Goal: Task Accomplishment & Management: Use online tool/utility

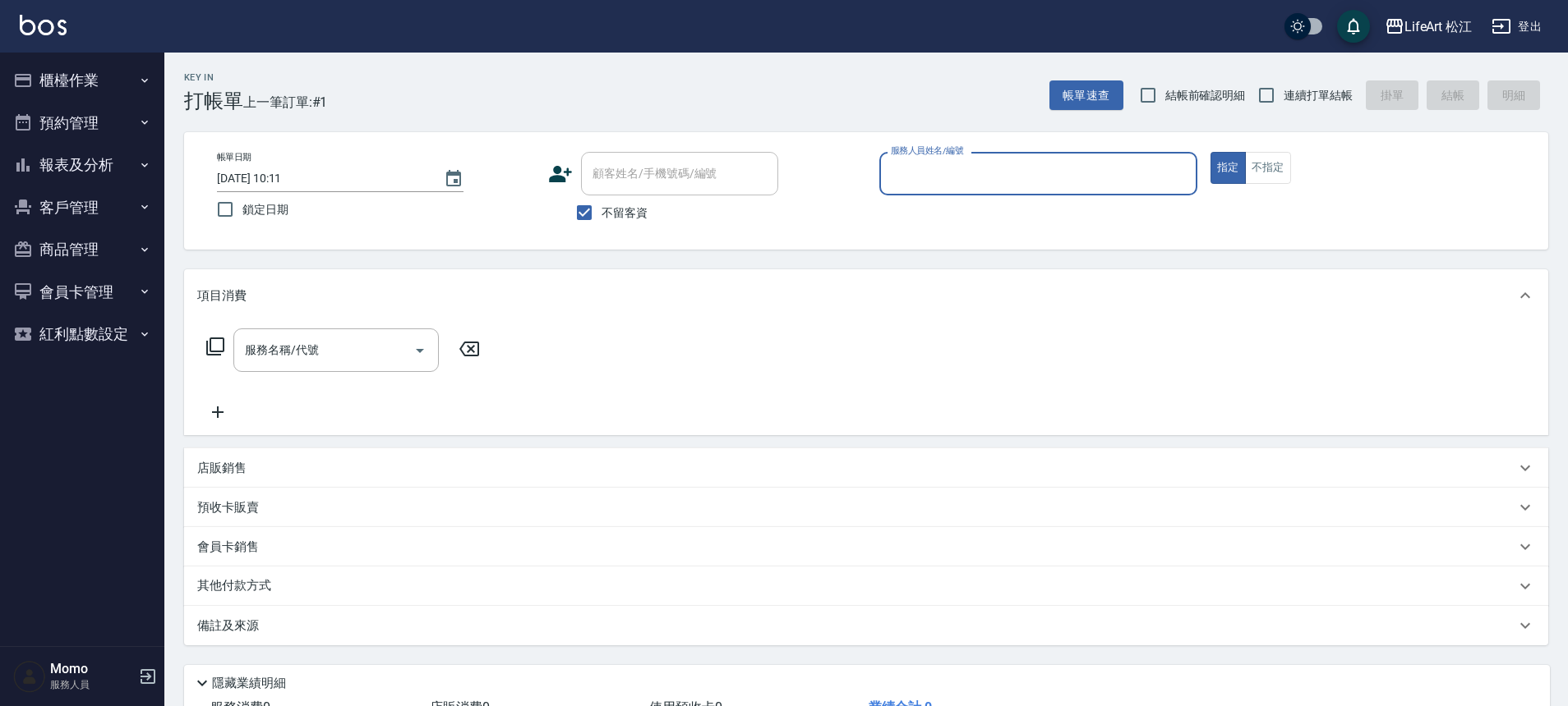
click at [971, 189] on div "服務人員姓名/編號" at bounding box center [1038, 173] width 318 height 44
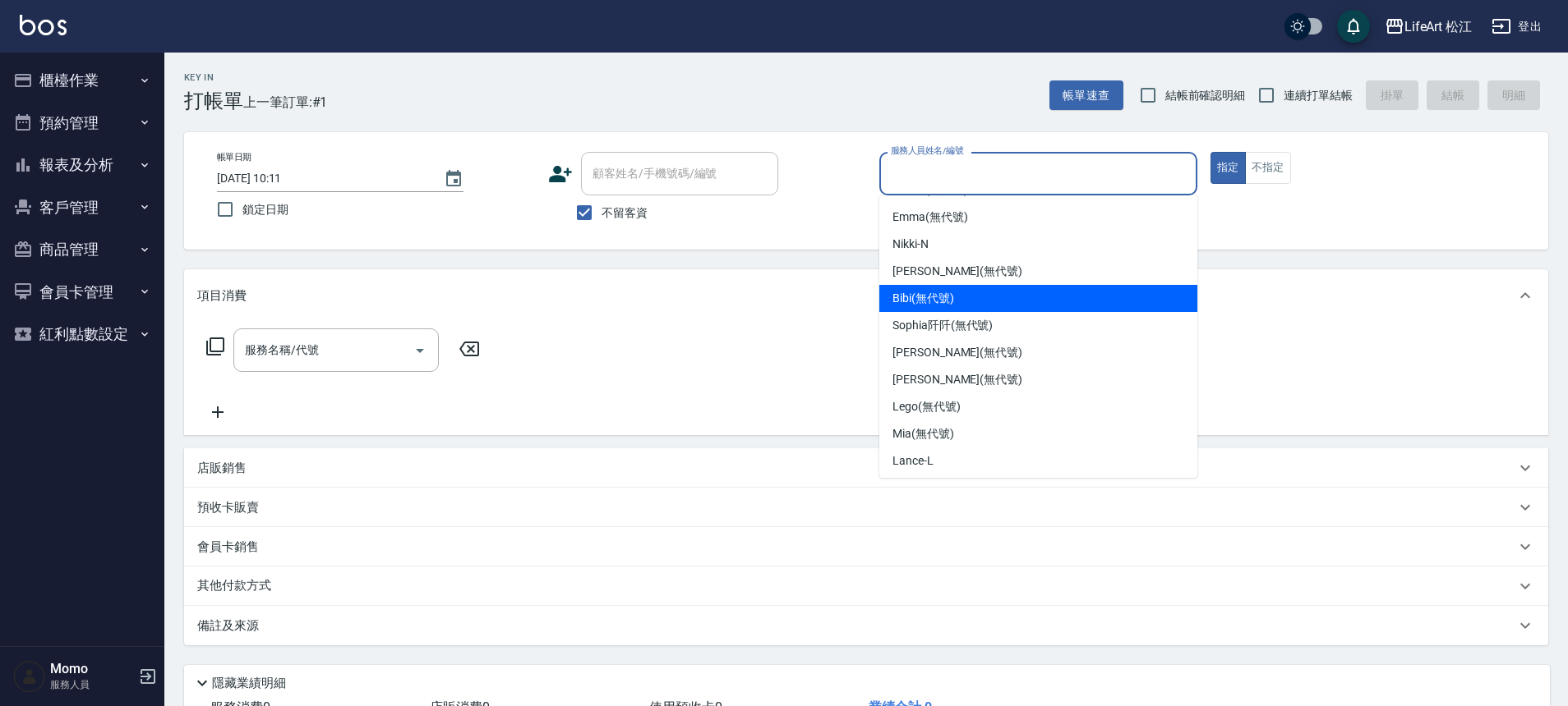
scroll to position [150, 0]
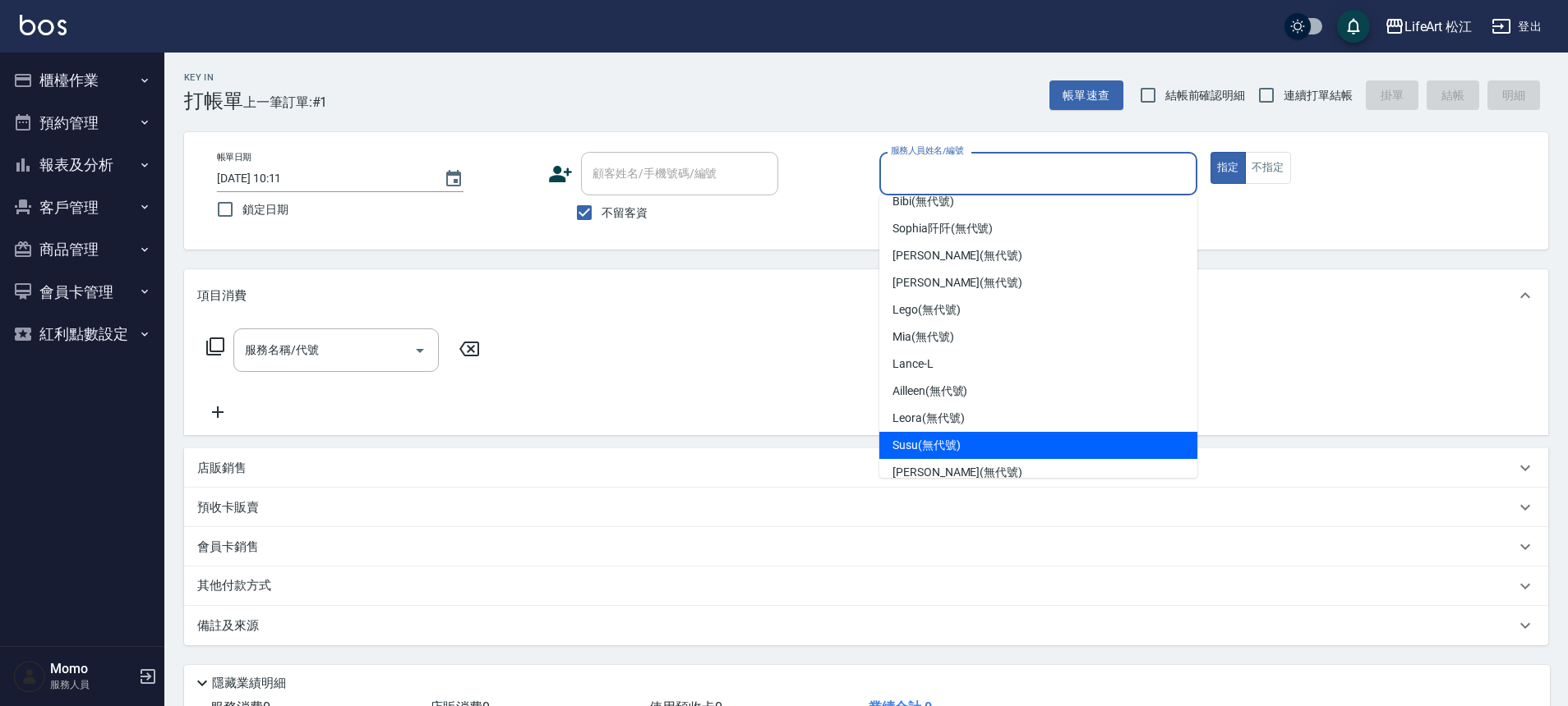
click at [915, 444] on span "Susu (無代號)" at bounding box center [926, 446] width 68 height 18
type input "Susu(無代號)"
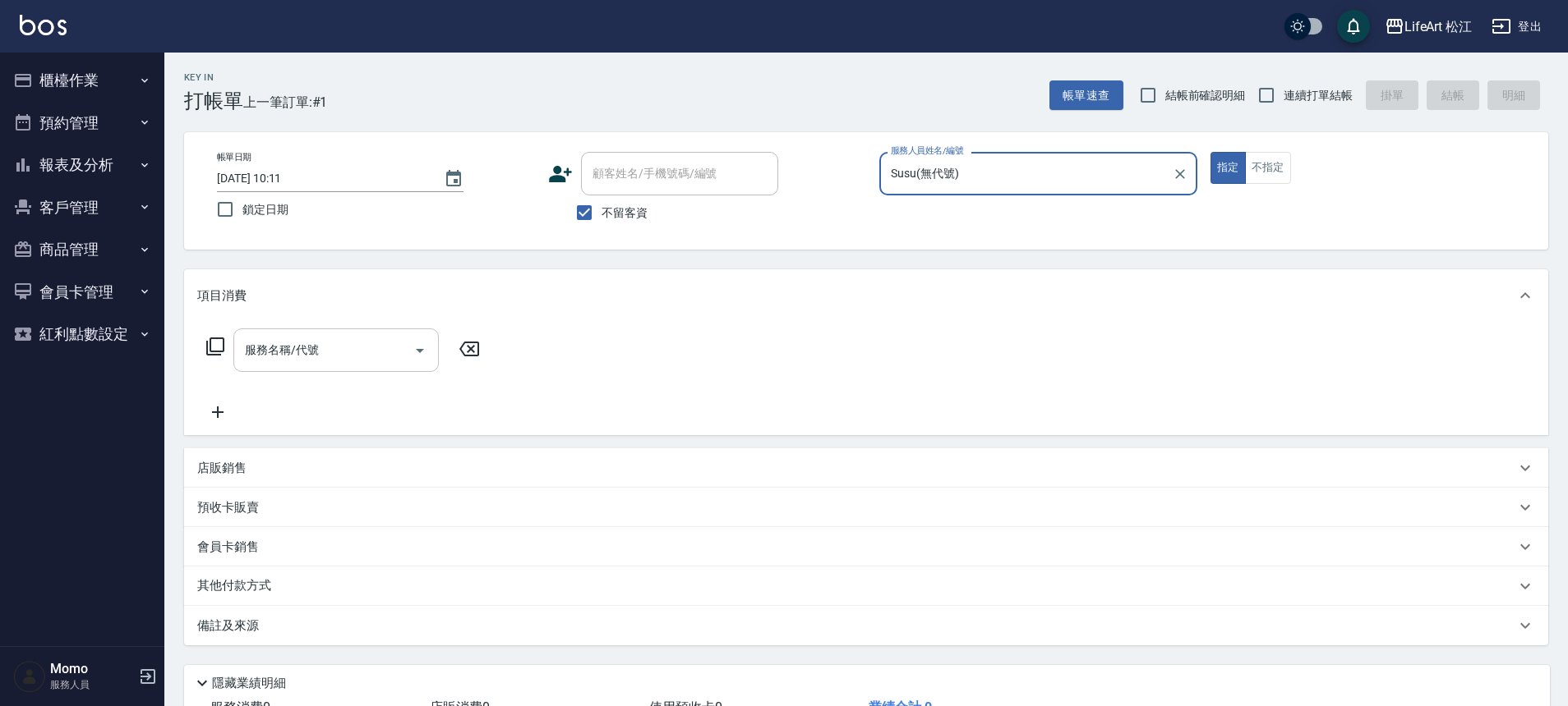
click at [372, 357] on input "服務名稱/代號" at bounding box center [323, 350] width 166 height 29
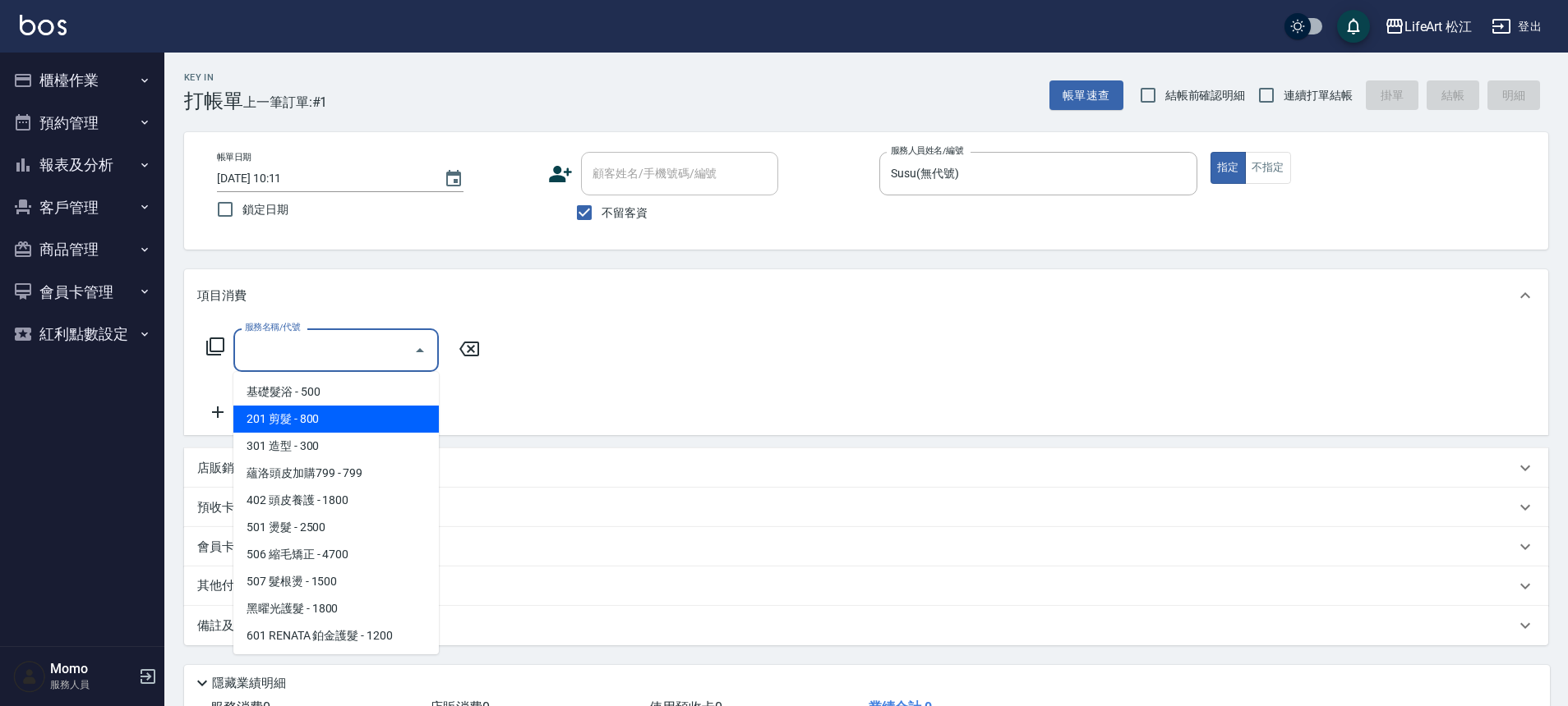
click at [350, 418] on span "201 剪髮 - 800" at bounding box center [336, 419] width 205 height 27
type input "201 剪髮(201)"
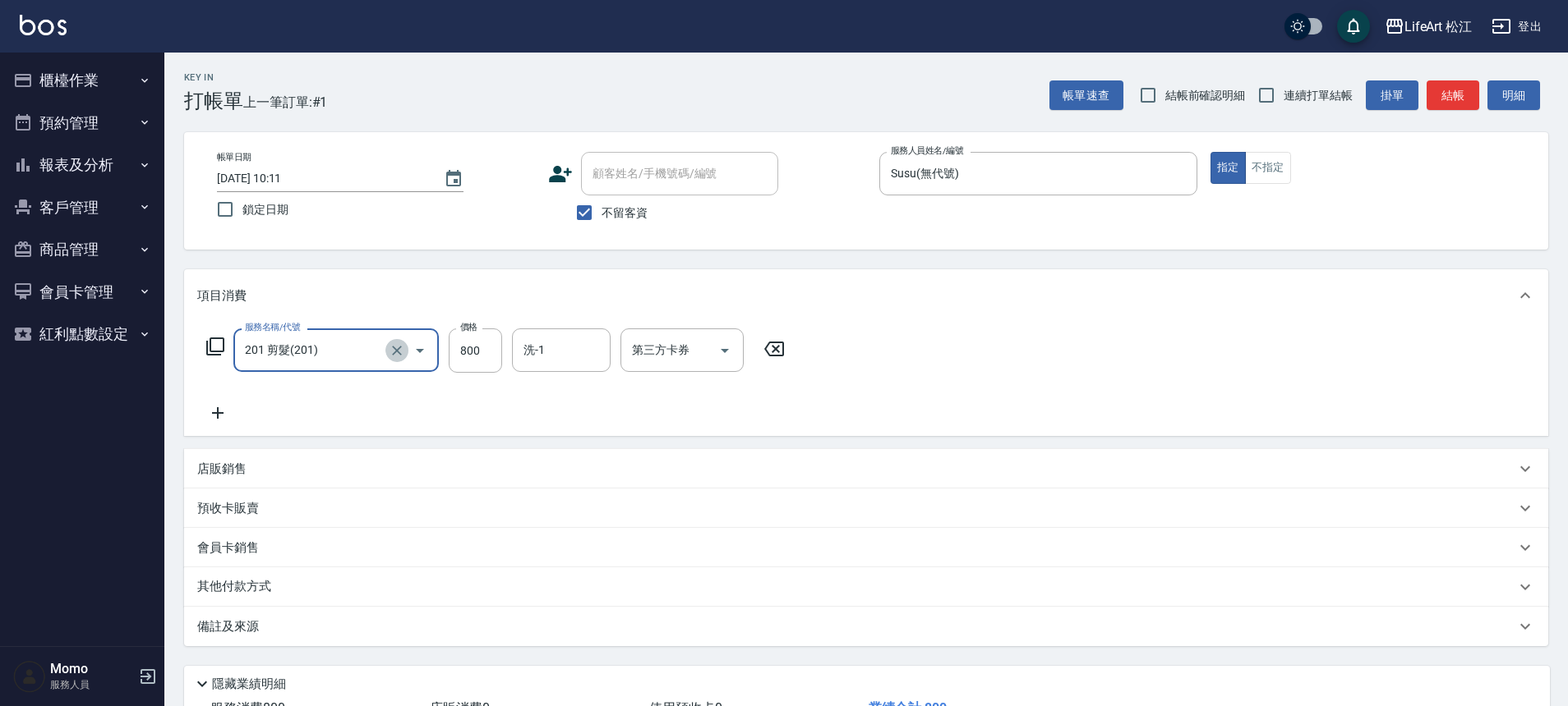
click at [397, 351] on icon "Clear" at bounding box center [397, 350] width 17 height 17
click at [351, 350] on input "服務名稱/代號" at bounding box center [313, 350] width 145 height 29
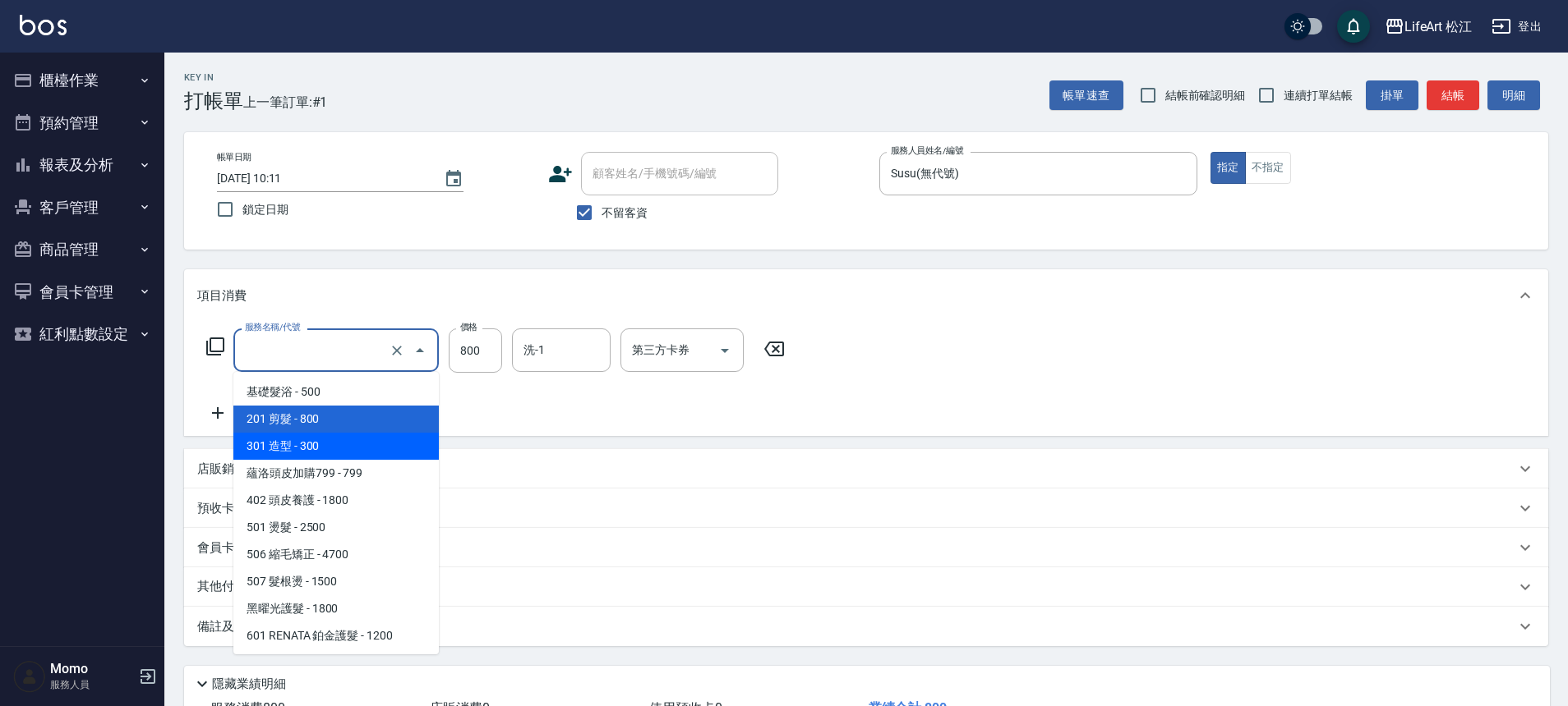
click at [364, 439] on span "301 造型 - 300" at bounding box center [336, 446] width 205 height 27
type input "301 造型(301)"
type input "300"
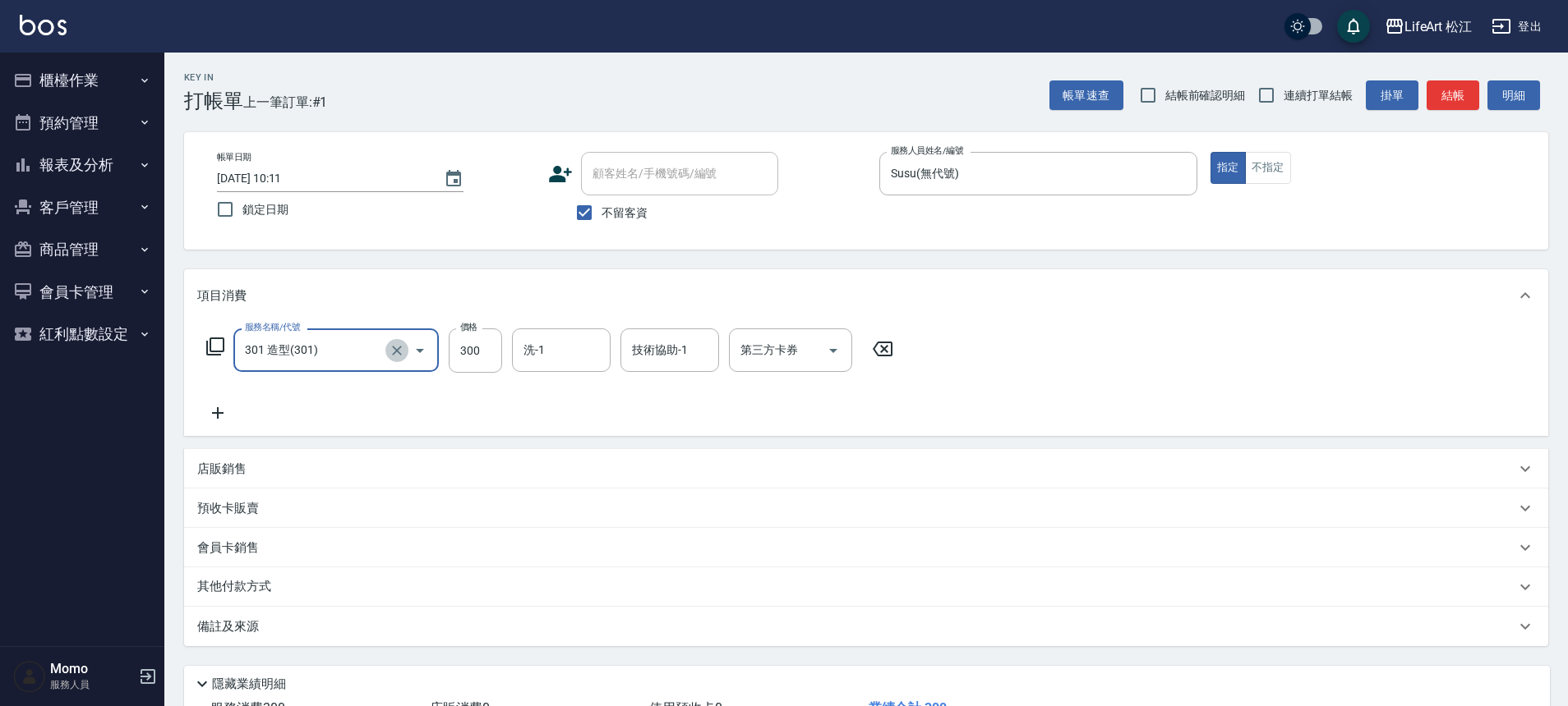
click at [400, 349] on icon "Clear" at bounding box center [397, 350] width 17 height 17
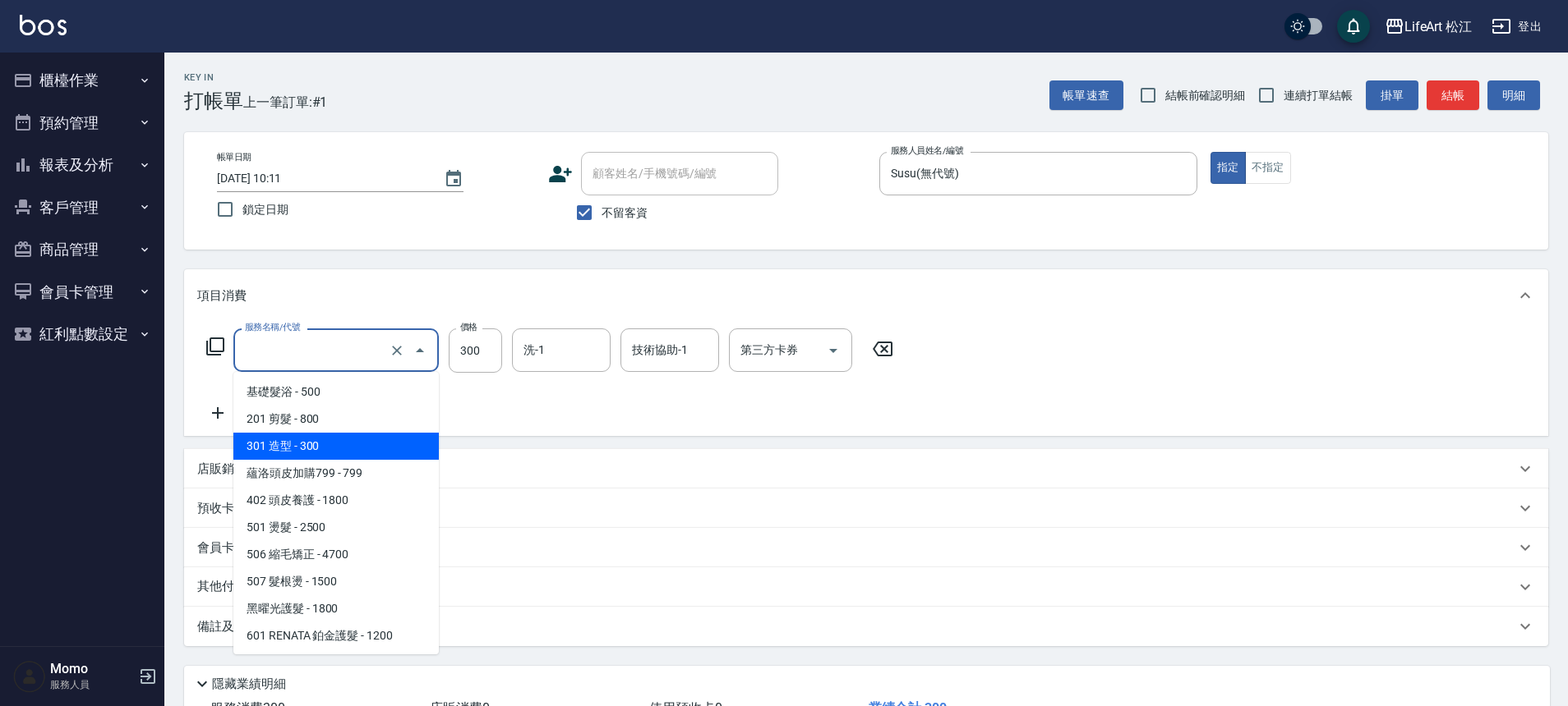
click at [335, 355] on input "服務名稱/代號" at bounding box center [313, 350] width 145 height 29
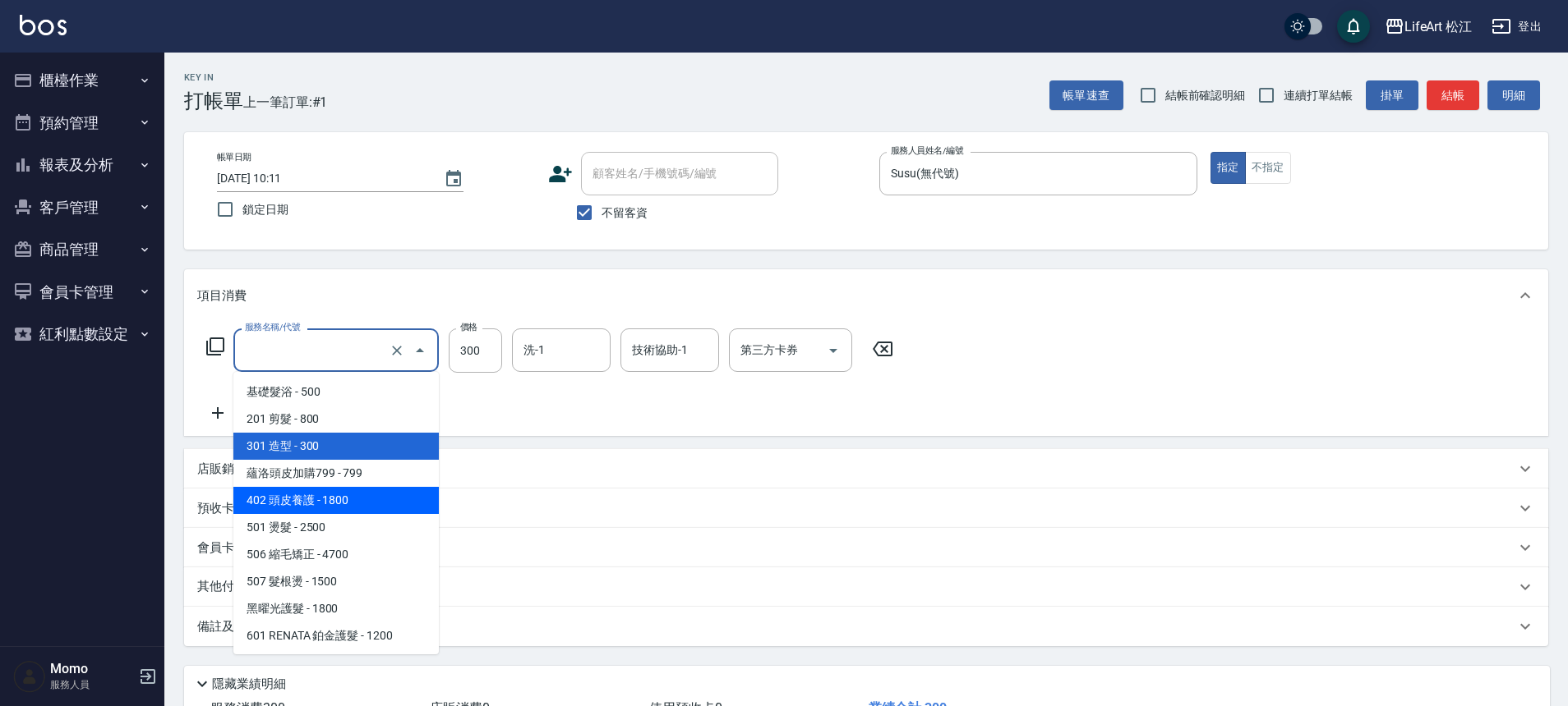
scroll to position [4, 0]
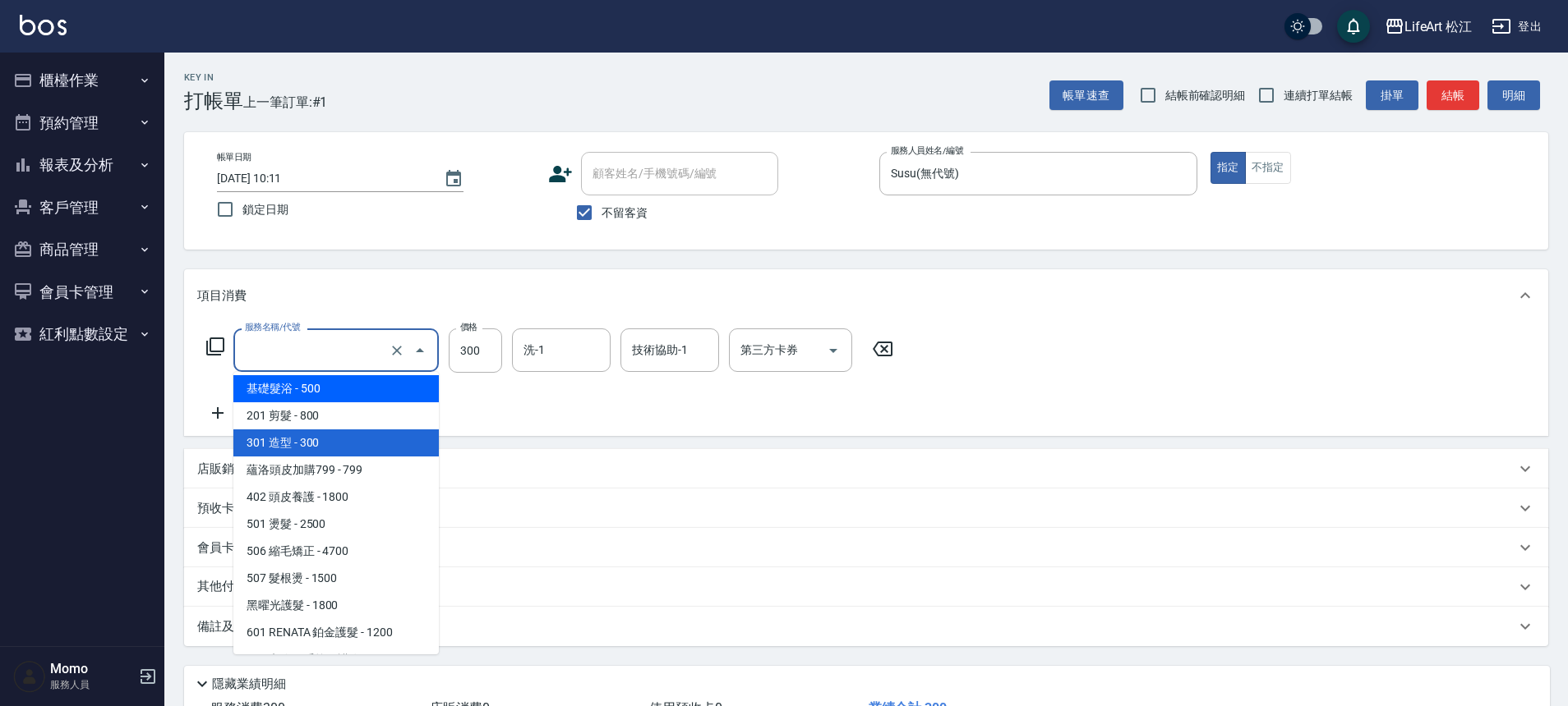
click at [355, 390] on span "基礎髮浴 - 500" at bounding box center [336, 389] width 205 height 27
type input "基礎髮浴 (101)"
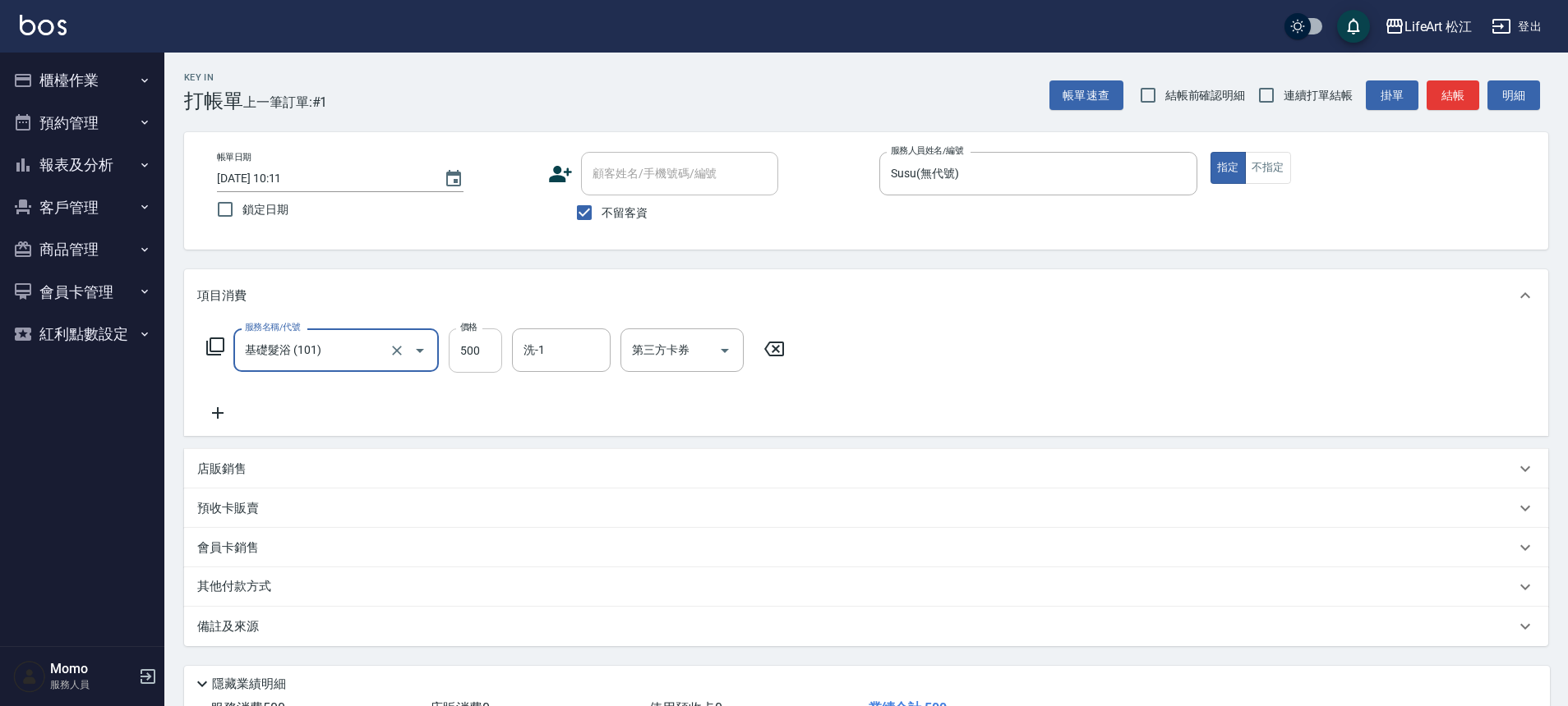
click at [472, 353] on input "500" at bounding box center [475, 350] width 53 height 45
type input "350"
click at [1213, 297] on div "項目消費" at bounding box center [856, 296] width 1318 height 18
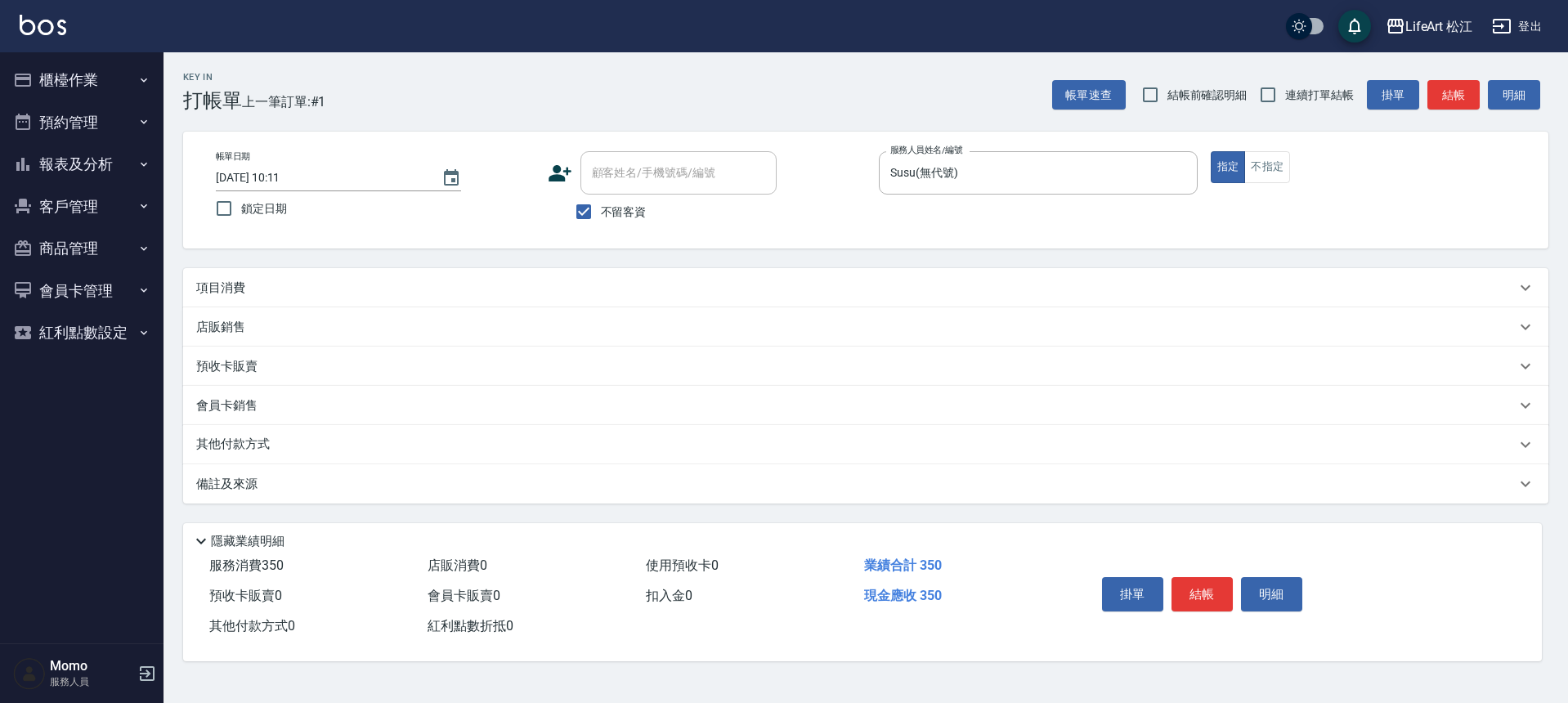
click at [784, 282] on div "項目消費" at bounding box center [856, 289] width 1319 height 17
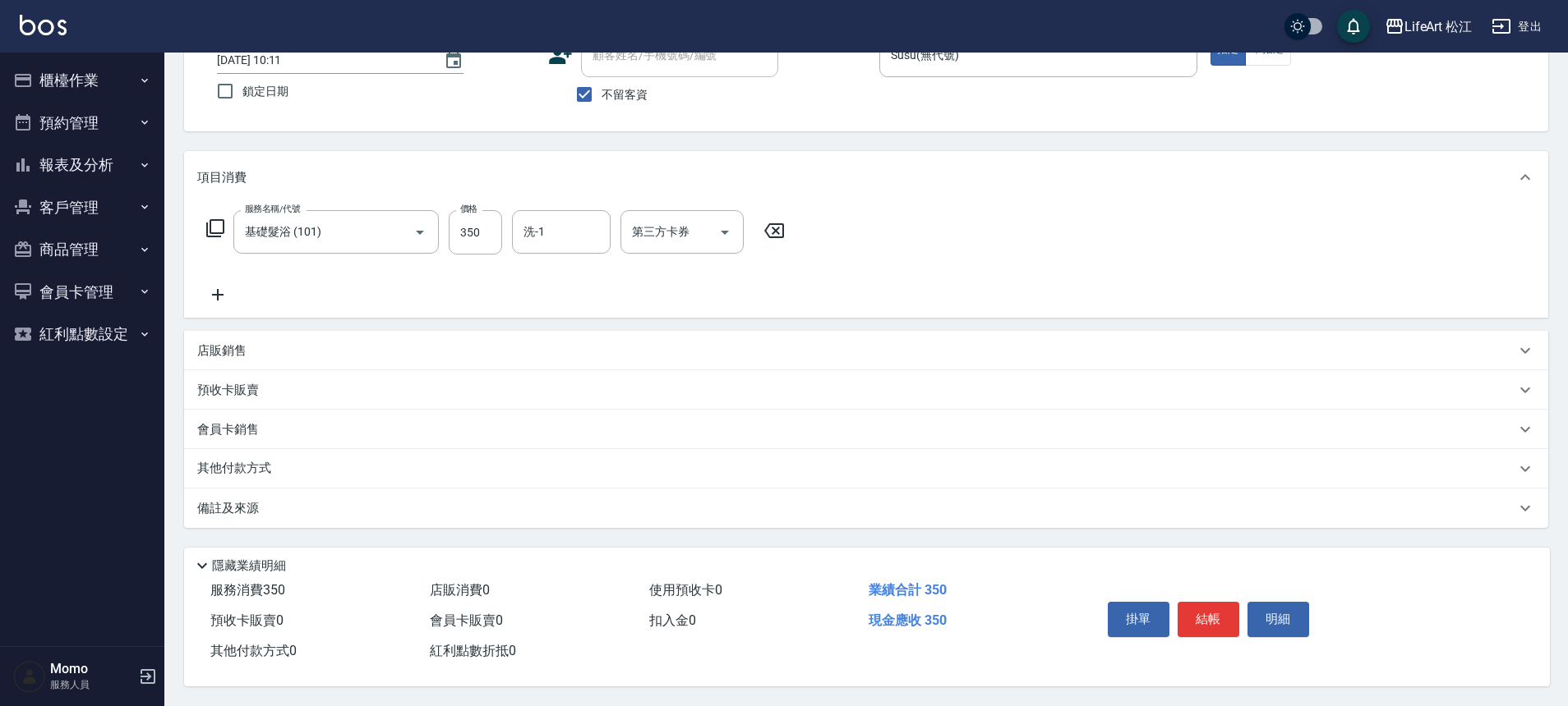
scroll to position [125, 0]
click at [1220, 617] on button "結帳" at bounding box center [1209, 618] width 61 height 34
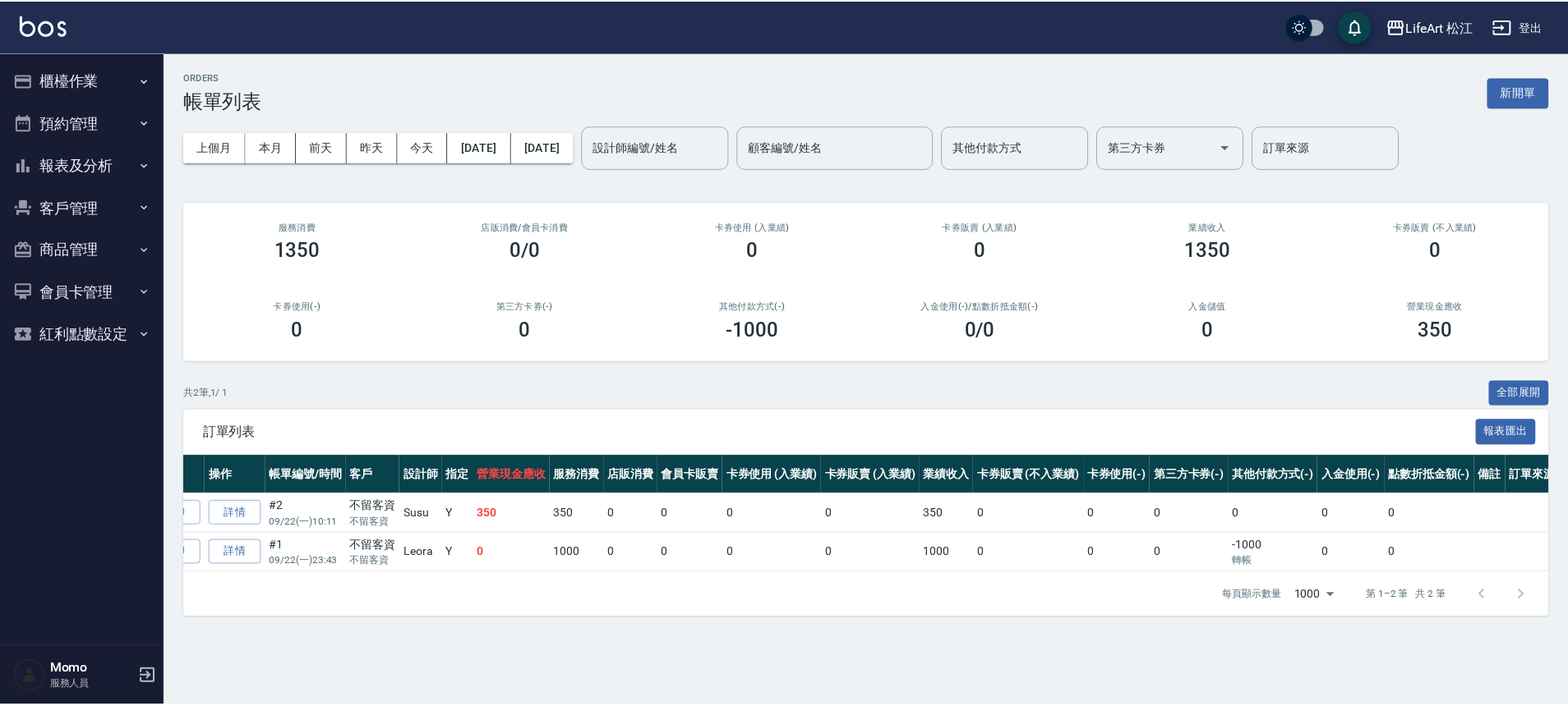
scroll to position [0, 124]
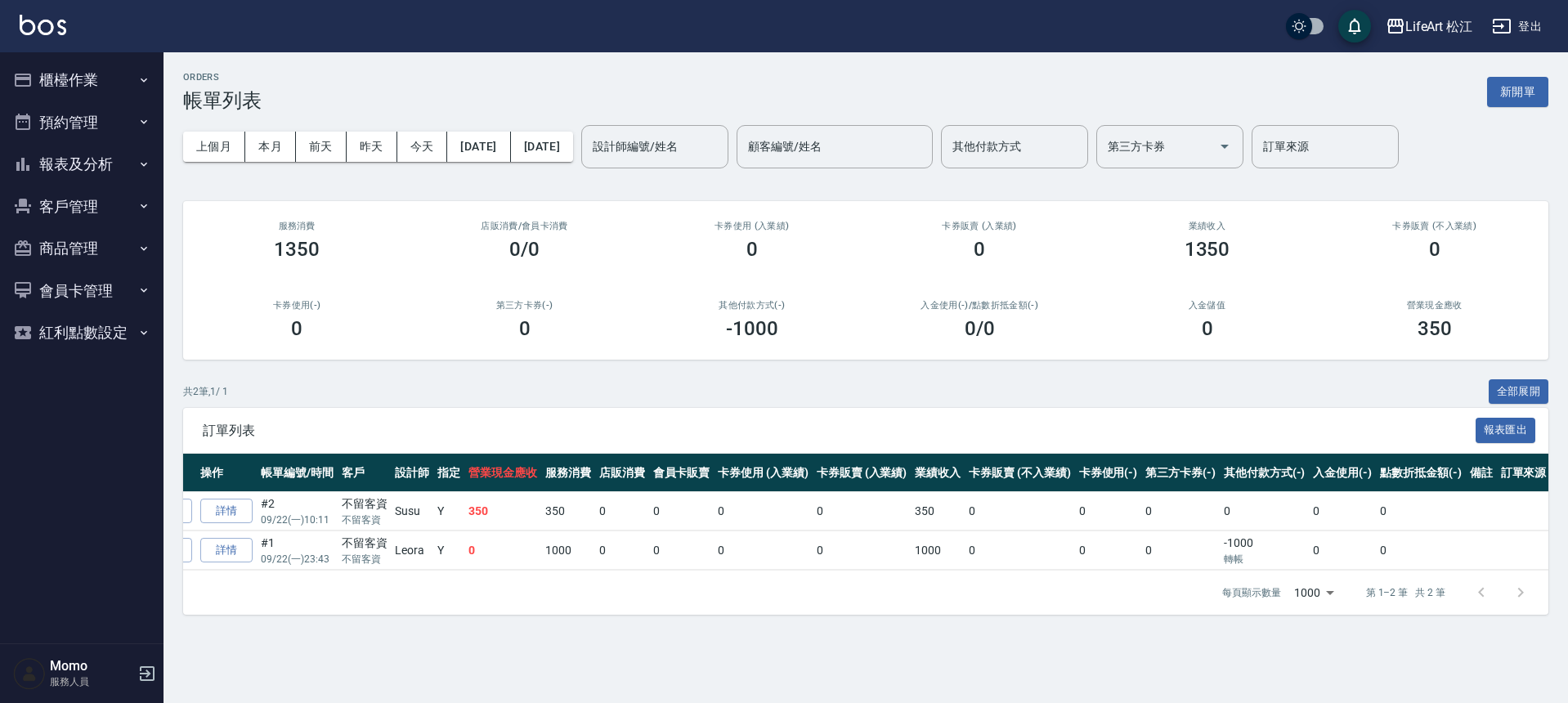
click at [1090, 584] on div "每頁顯示數量 1000 1000 第 1–2 筆 共 2 筆" at bounding box center [866, 593] width 1366 height 44
drag, startPoint x: 940, startPoint y: 585, endPoint x: 815, endPoint y: 593, distance: 125.3
click at [894, 587] on div "每頁顯示數量 1000 1000 第 1–2 筆 共 2 筆" at bounding box center [866, 593] width 1366 height 44
drag, startPoint x: 815, startPoint y: 593, endPoint x: 789, endPoint y: 597, distance: 26.3
click at [797, 595] on div "每頁顯示數量 1000 1000 第 1–2 筆 共 2 筆" at bounding box center [866, 593] width 1366 height 44
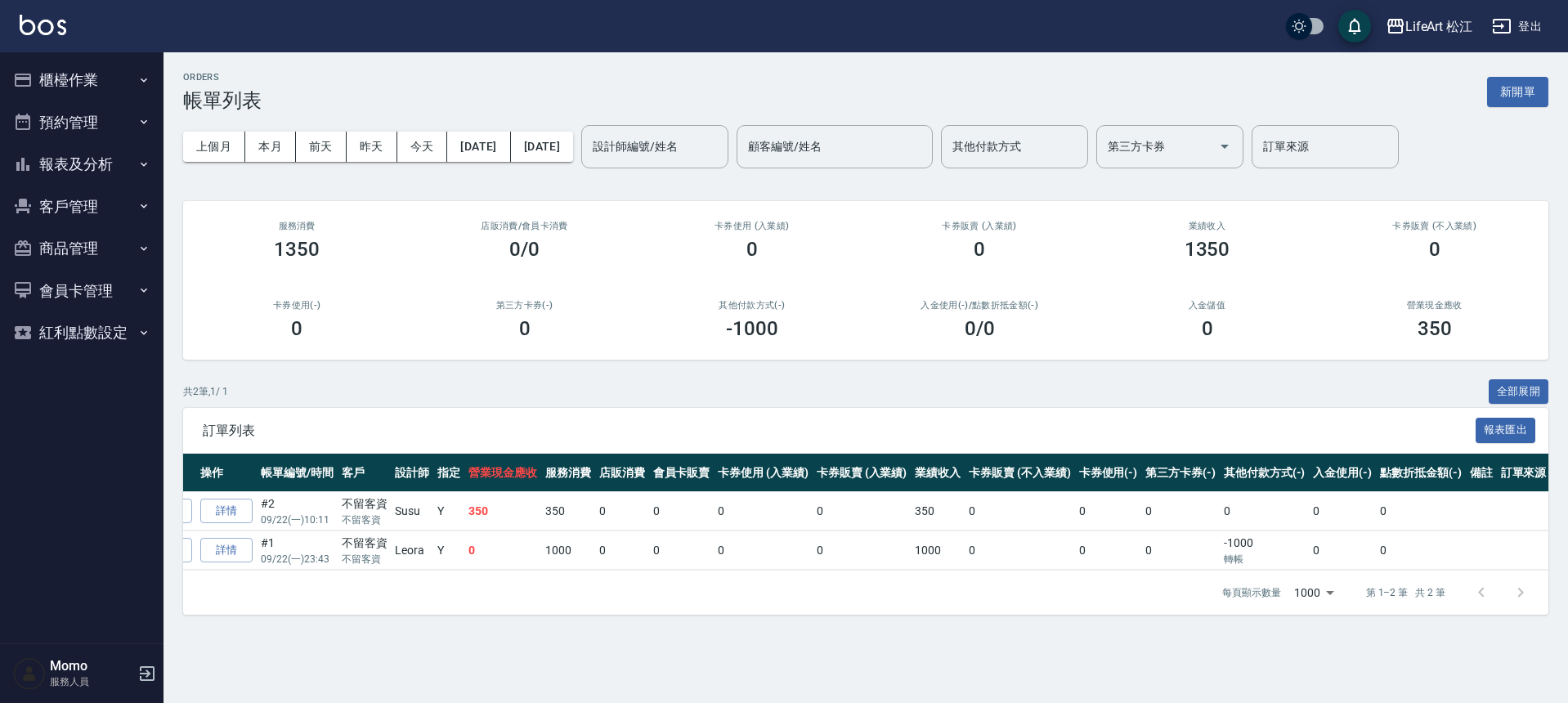
click at [789, 597] on div "每頁顯示數量 1000 1000 第 1–2 筆 共 2 筆" at bounding box center [866, 593] width 1366 height 44
click at [604, 596] on div "每頁顯示數量 1000 1000 第 1–2 筆 共 2 筆" at bounding box center [866, 593] width 1366 height 44
click at [121, 179] on button "報表及分析" at bounding box center [82, 164] width 151 height 43
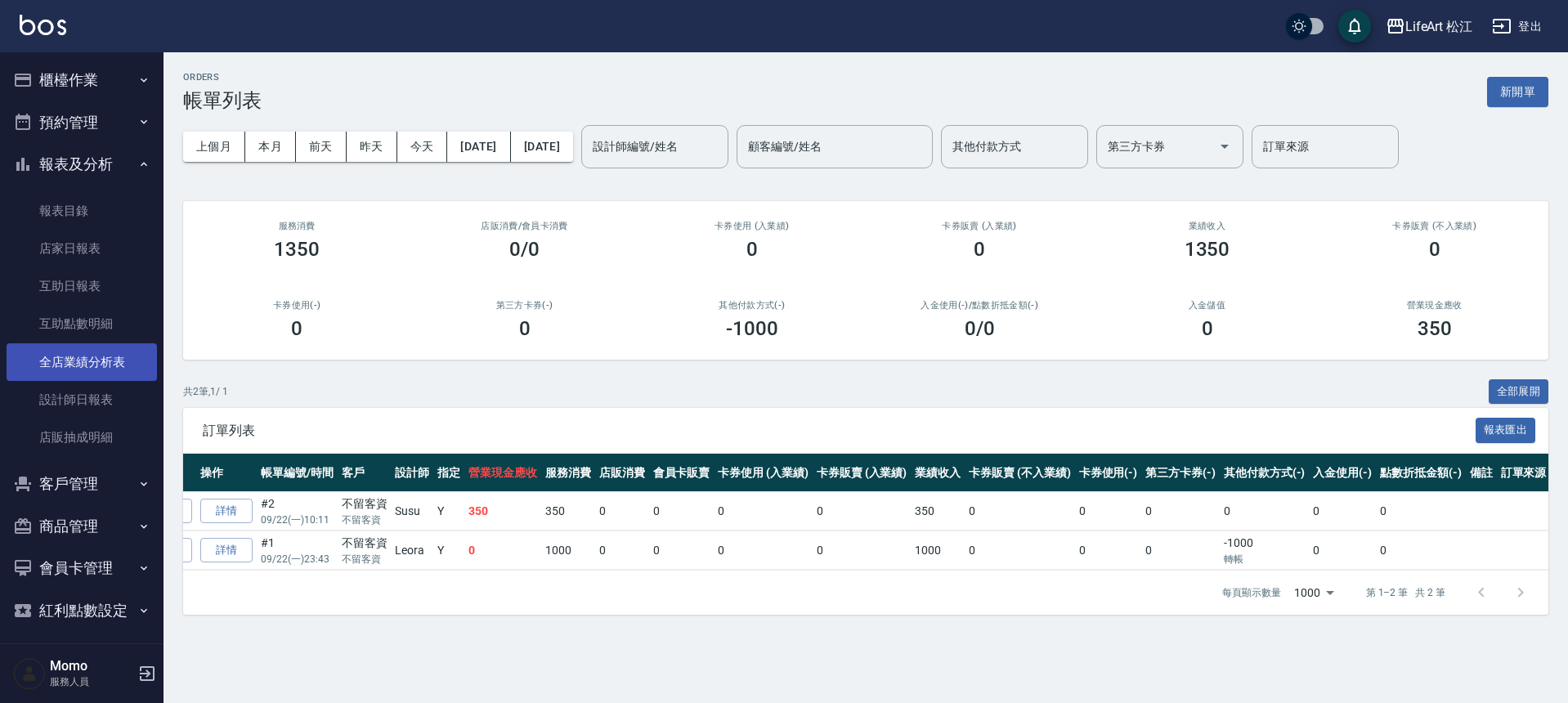
click at [118, 371] on link "全店業績分析表" at bounding box center [82, 362] width 151 height 38
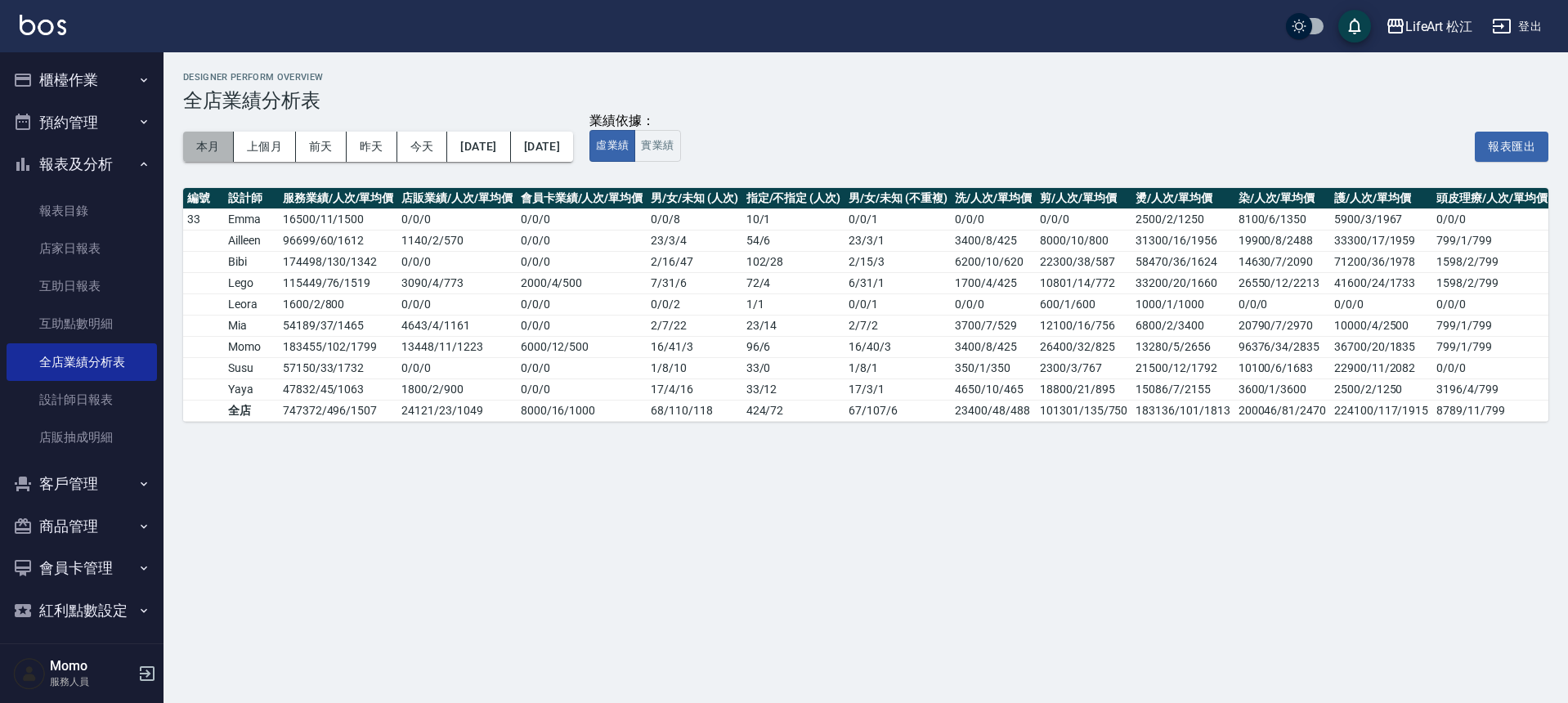
click at [216, 139] on button "本月" at bounding box center [208, 147] width 51 height 31
click at [222, 148] on button "本月" at bounding box center [208, 147] width 51 height 31
click at [98, 71] on button "櫃檯作業" at bounding box center [82, 80] width 151 height 43
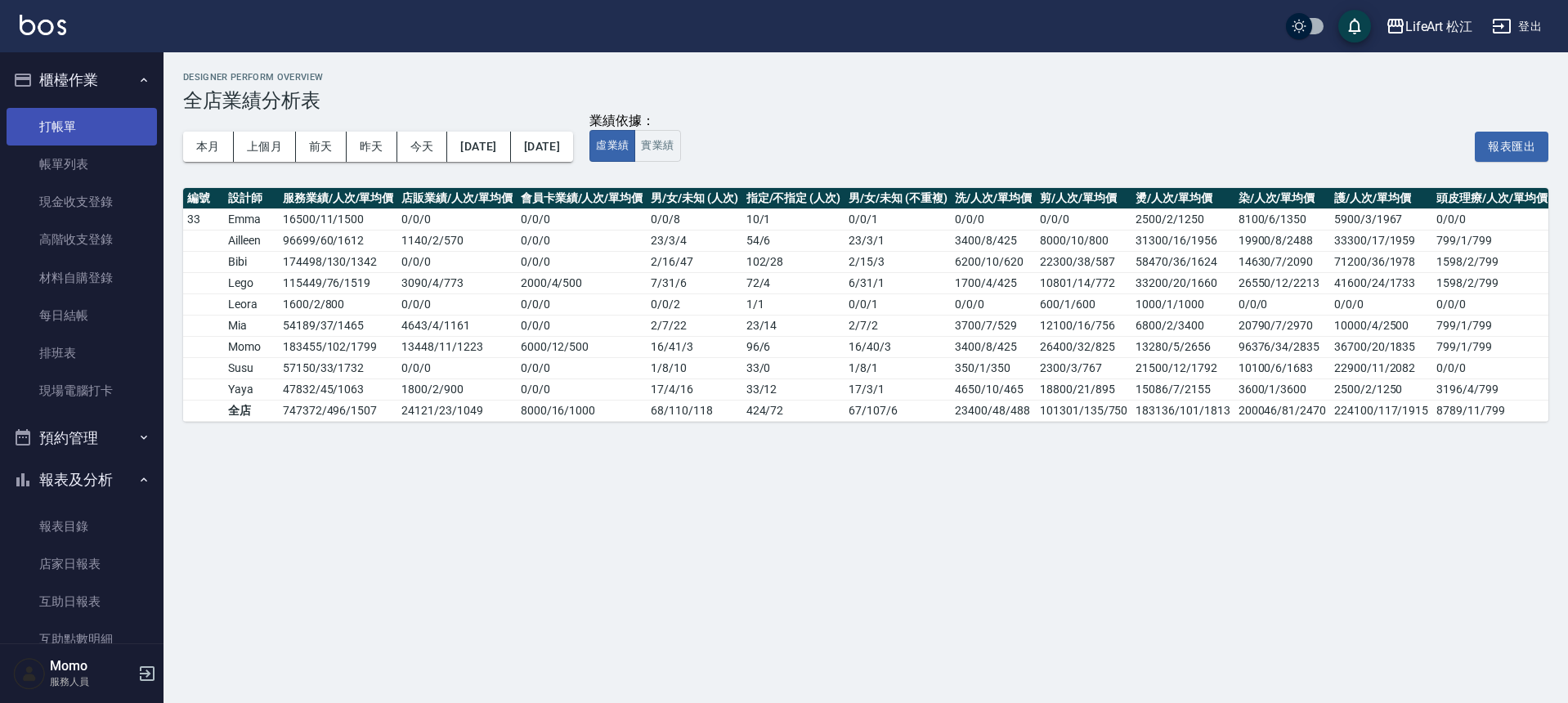
click at [92, 138] on link "打帳單" at bounding box center [82, 126] width 151 height 38
